Goal: Transaction & Acquisition: Download file/media

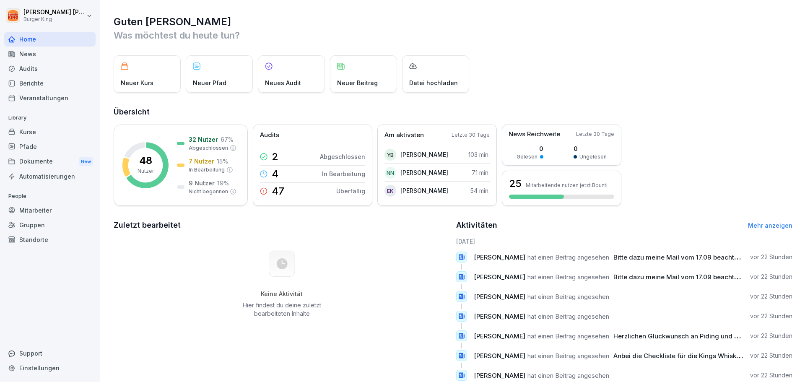
scroll to position [42, 0]
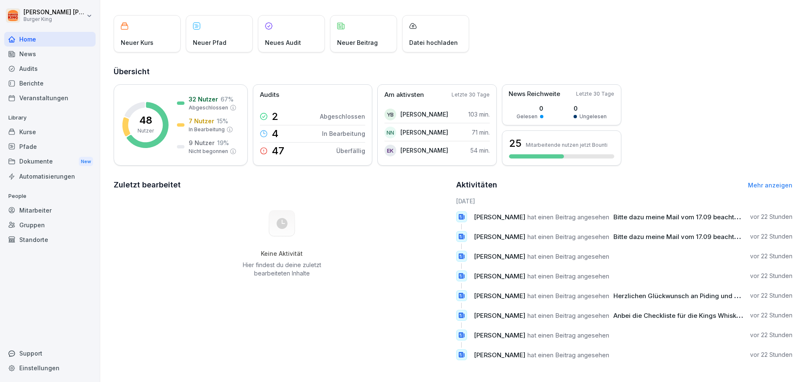
click at [766, 182] on link "Mehr anzeigen" at bounding box center [770, 185] width 44 height 7
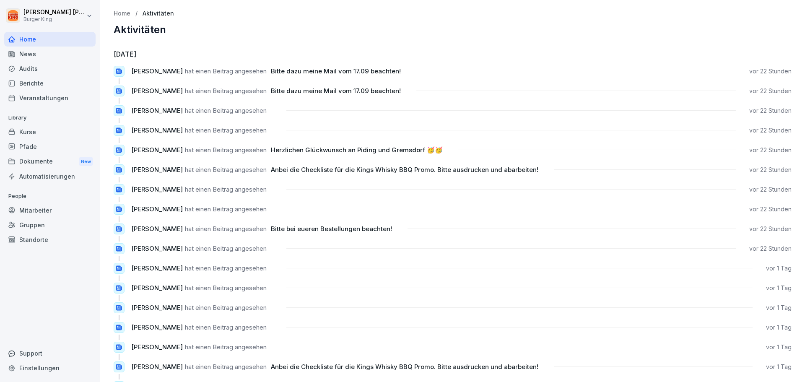
click at [42, 163] on div "Dokumente New" at bounding box center [49, 162] width 91 height 16
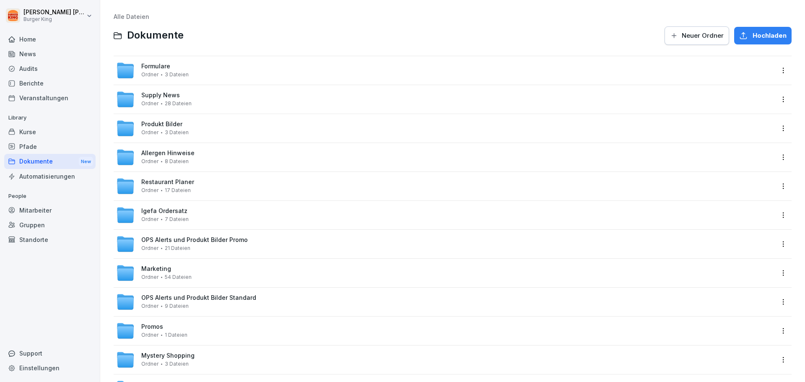
click at [161, 65] on span "Formulare" at bounding box center [155, 66] width 29 height 7
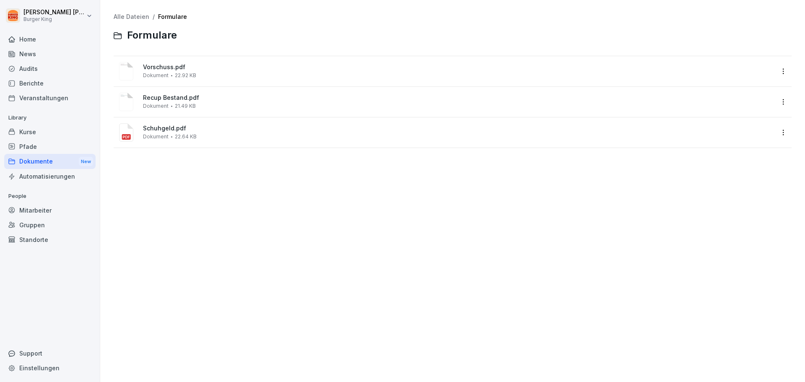
click at [168, 69] on span "Vorschuss.pdf" at bounding box center [458, 67] width 631 height 7
click at [168, 69] on div at bounding box center [402, 191] width 805 height 382
click at [155, 69] on span "Vorschuss.pdf" at bounding box center [458, 67] width 631 height 7
click at [125, 70] on image at bounding box center [126, 71] width 14 height 18
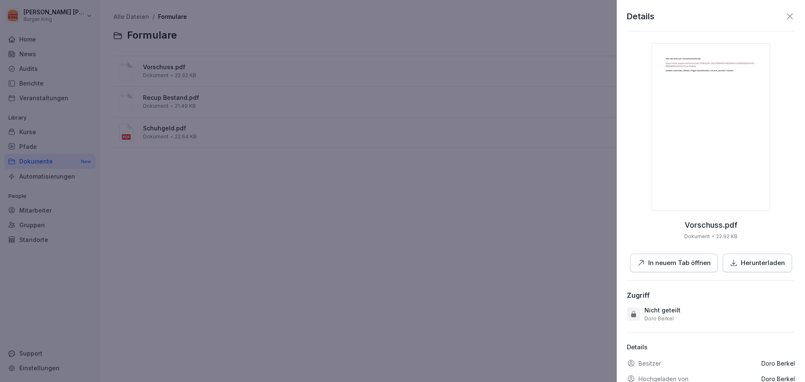
click at [719, 155] on img at bounding box center [711, 127] width 119 height 168
